Goal: Find contact information: Find contact information

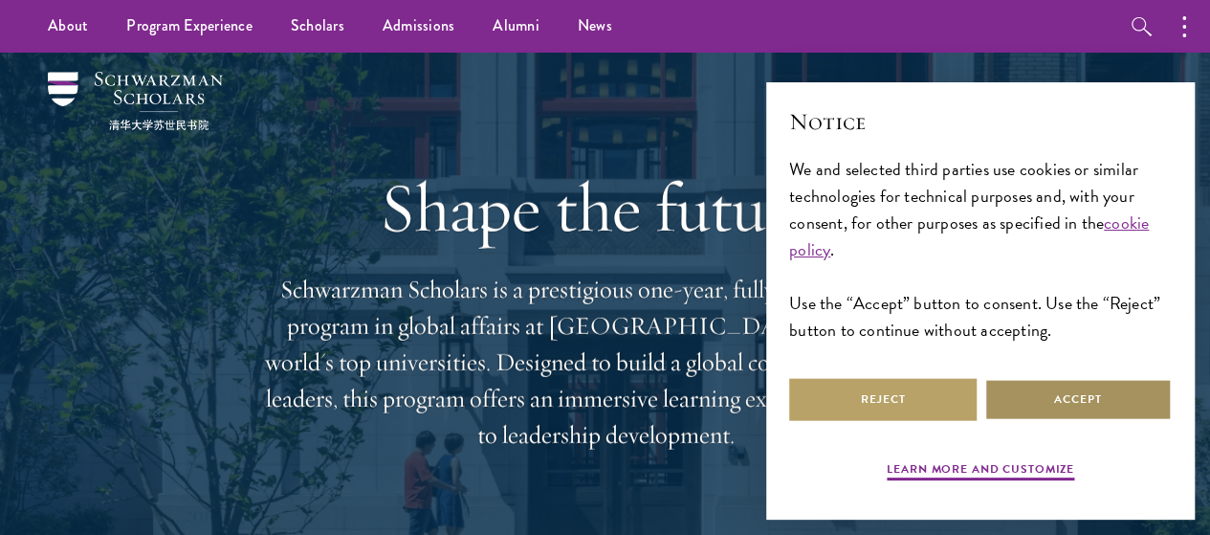
click at [1080, 385] on button "Accept" at bounding box center [1077, 399] width 187 height 43
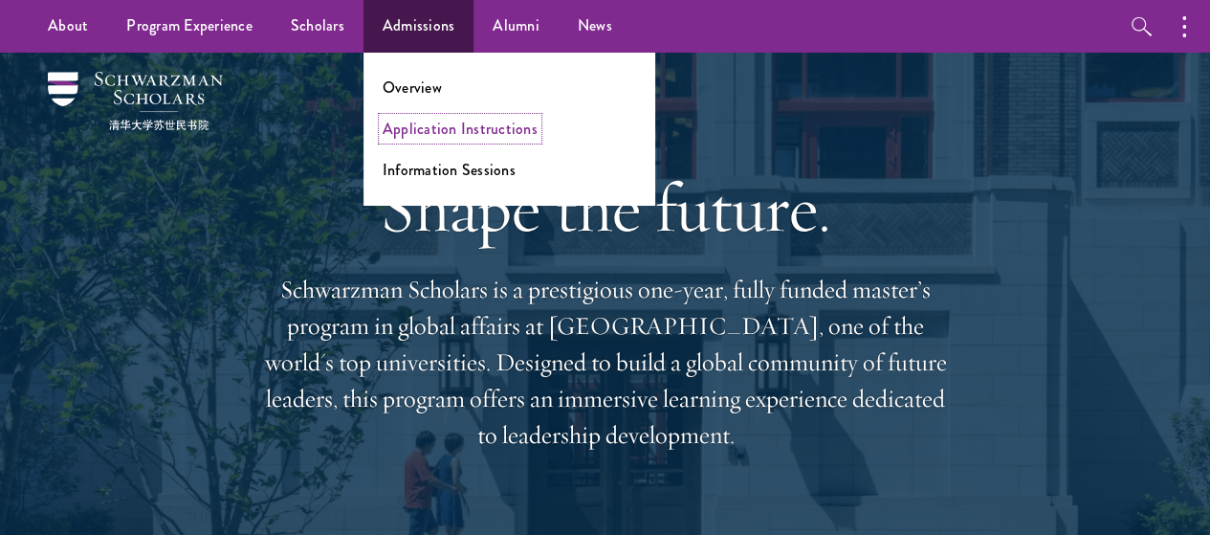
click at [432, 127] on link "Application Instructions" at bounding box center [460, 129] width 155 height 22
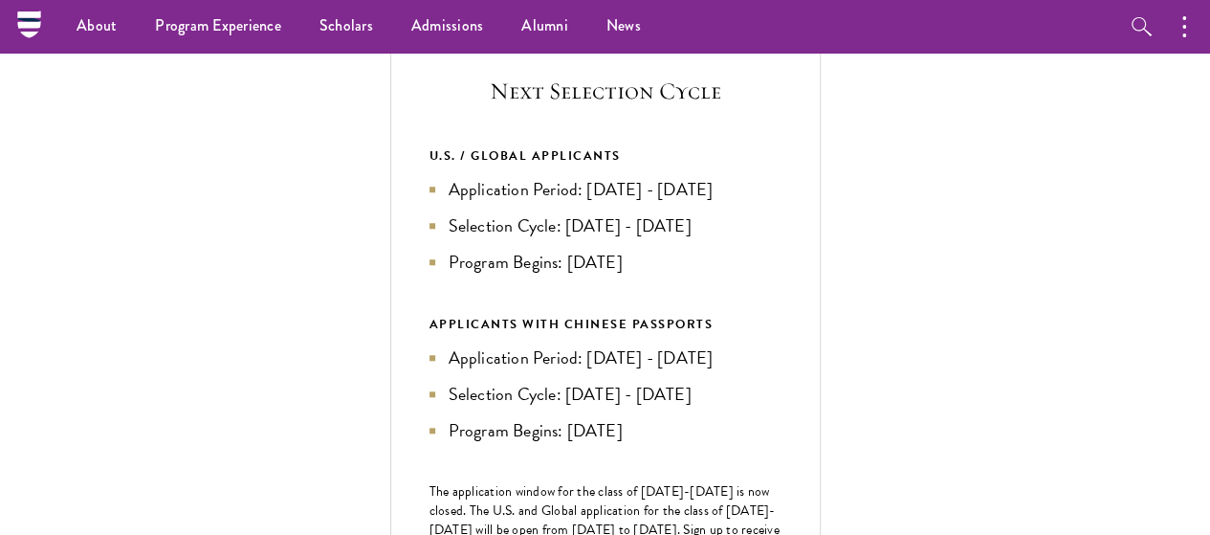
scroll to position [681, 0]
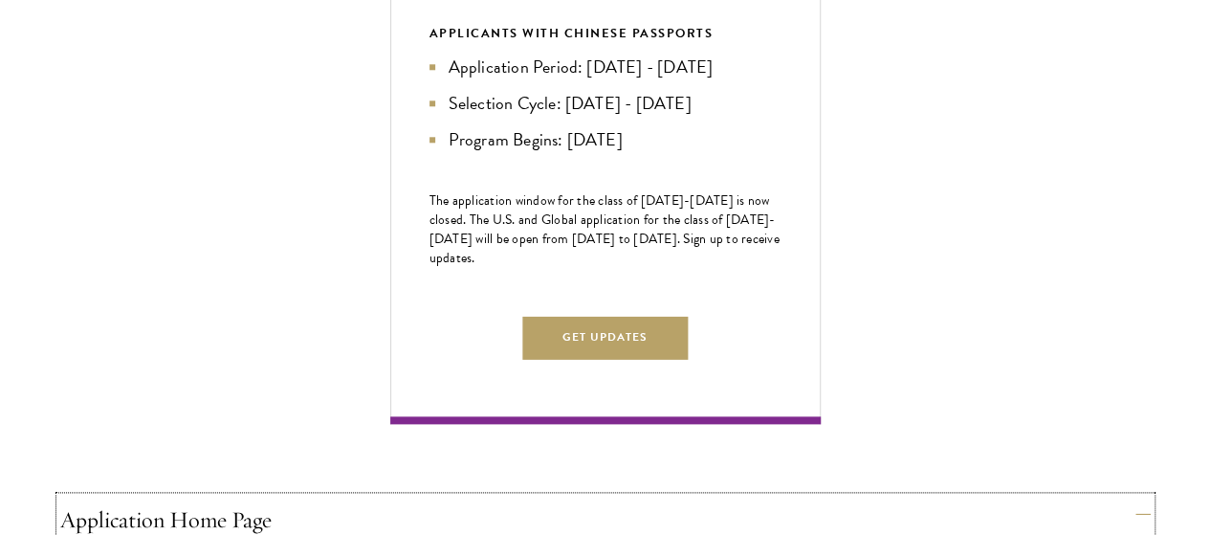
scroll to position [986, 0]
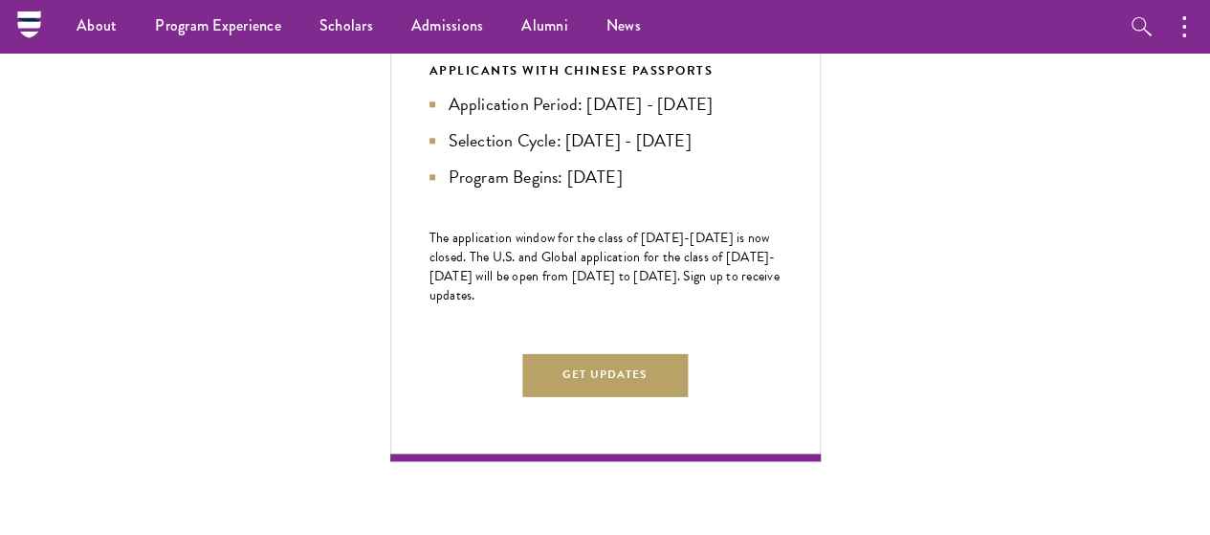
scroll to position [937, 0]
